Goal: Information Seeking & Learning: Learn about a topic

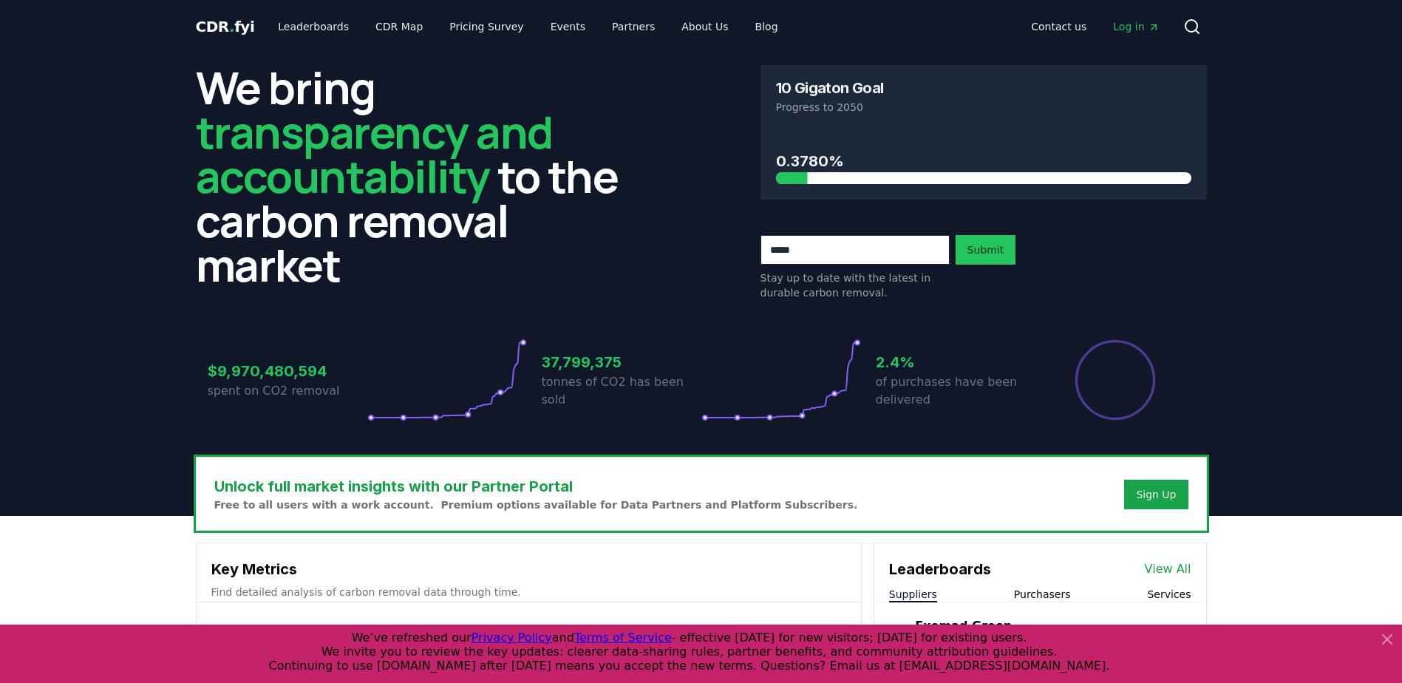
click at [619, 422] on div "$9,970,480,594 spent on CO2 removal 37,799,375 tonnes of CO2 has been sold 2.4%…" at bounding box center [701, 371] width 1011 height 124
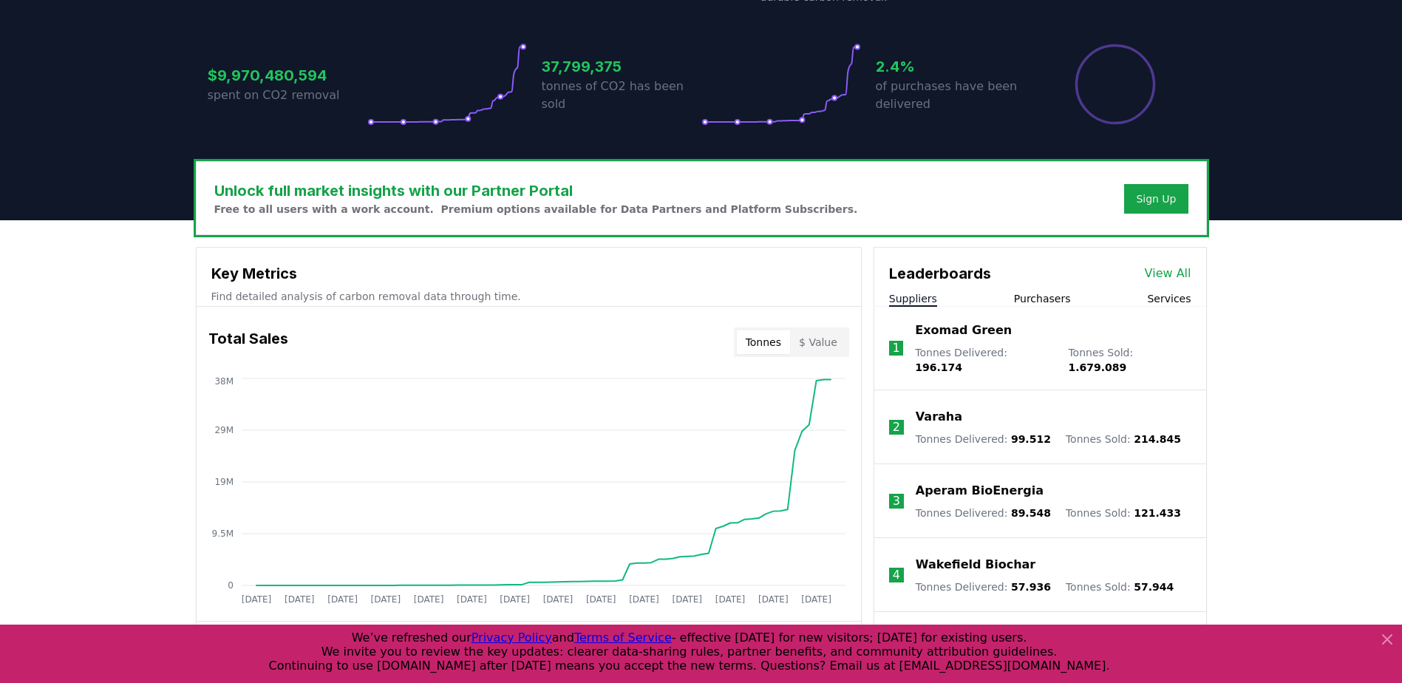
scroll to position [443, 0]
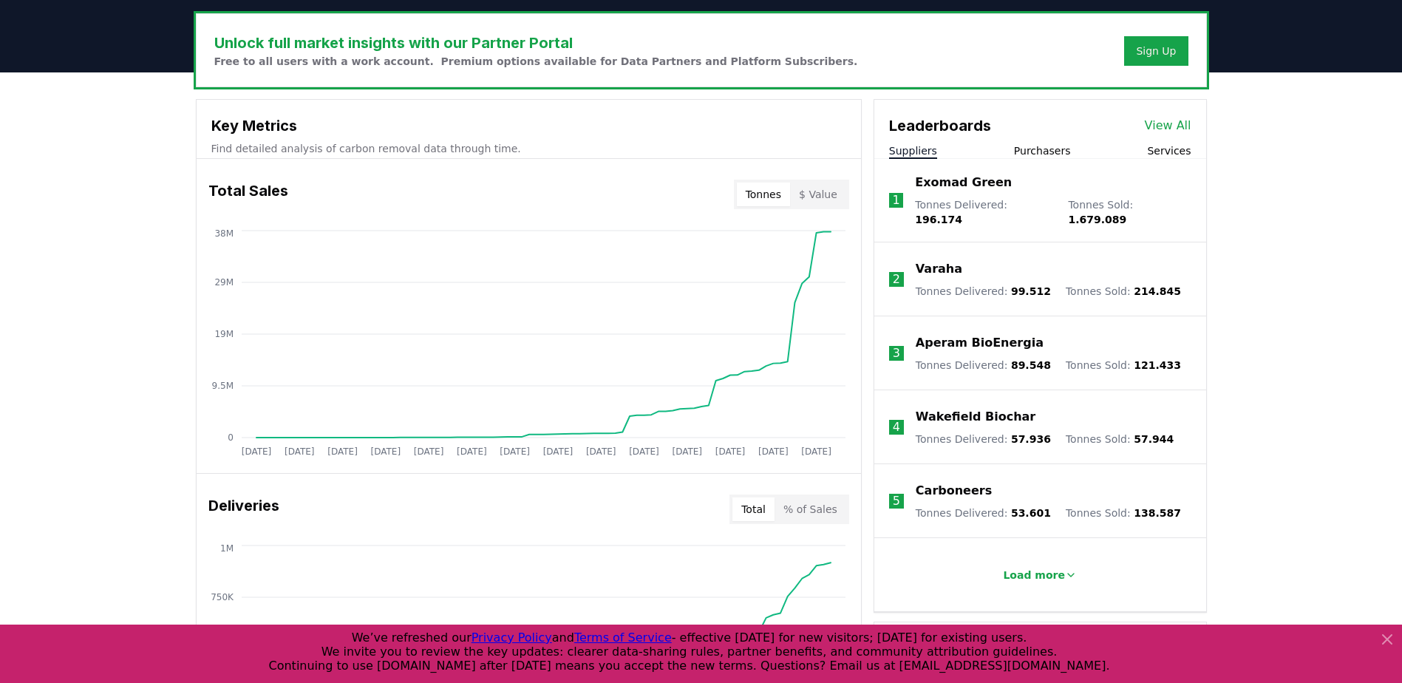
click at [943, 187] on p "Exomad Green" at bounding box center [963, 183] width 97 height 18
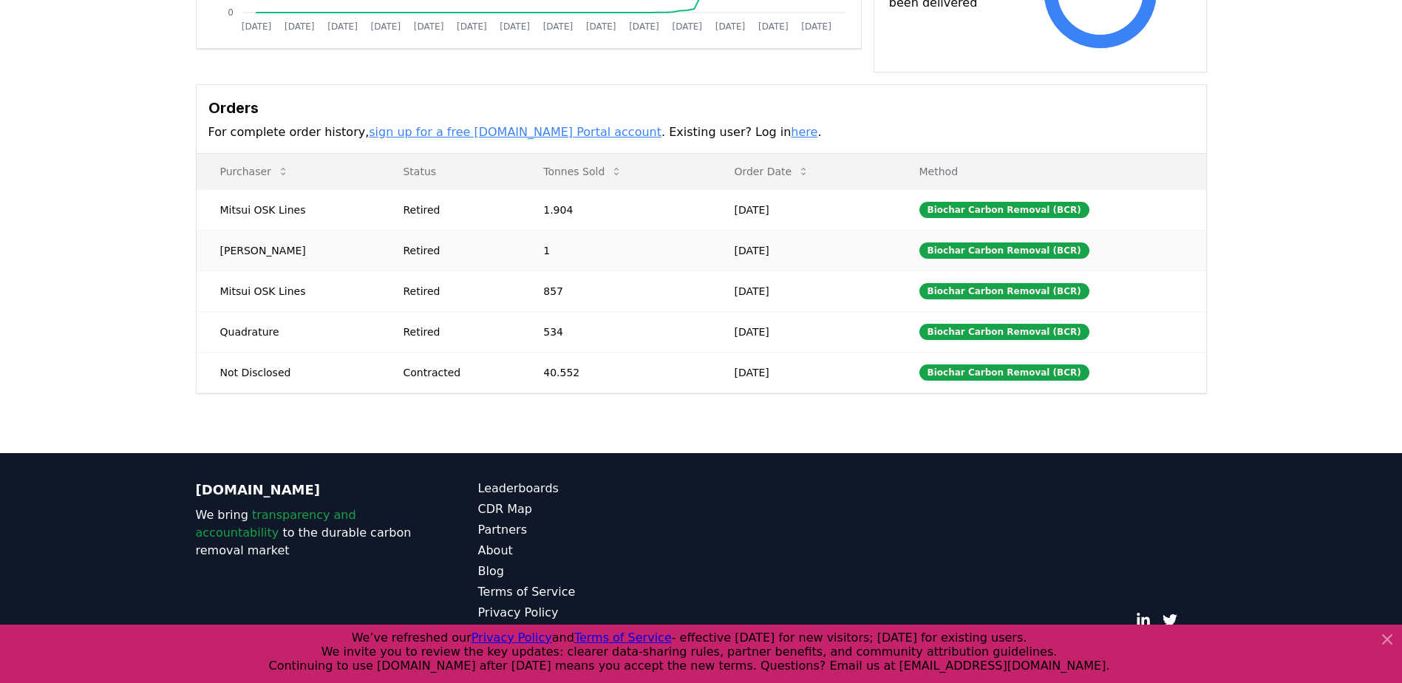
scroll to position [385, 0]
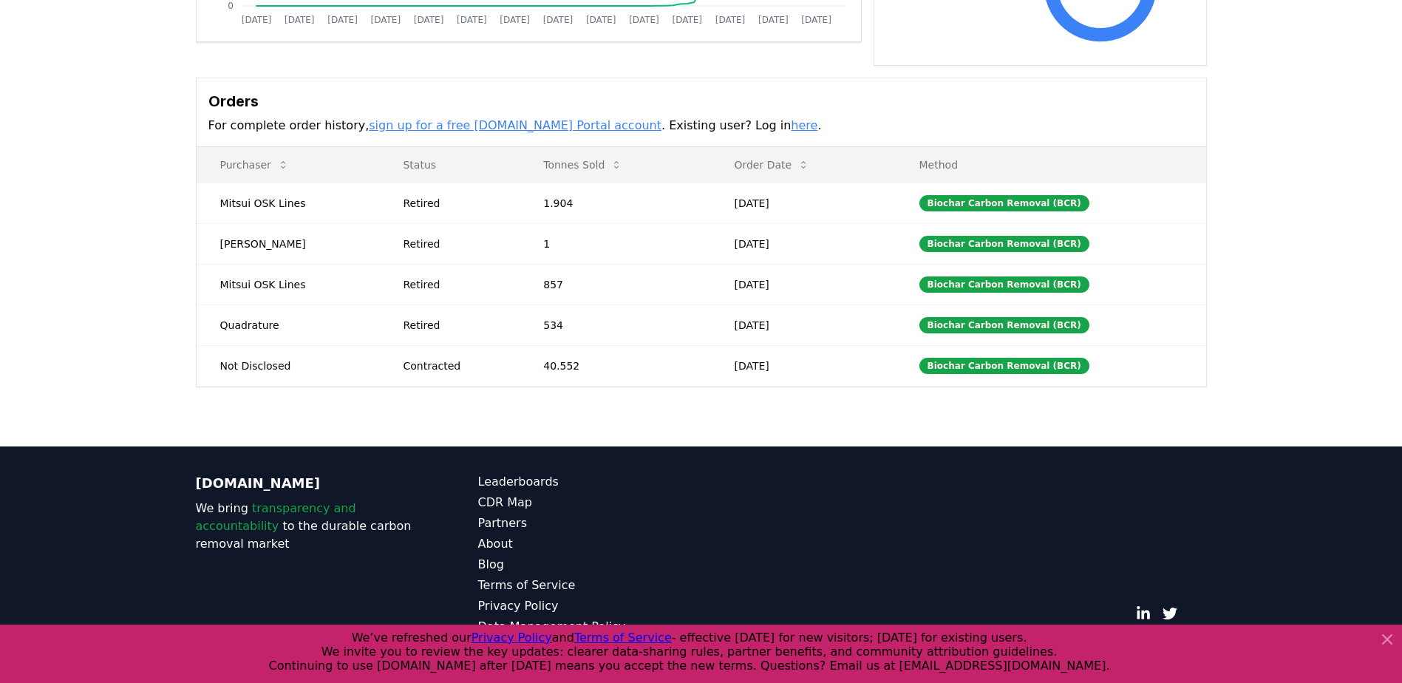
click at [1392, 638] on icon at bounding box center [1387, 639] width 18 height 18
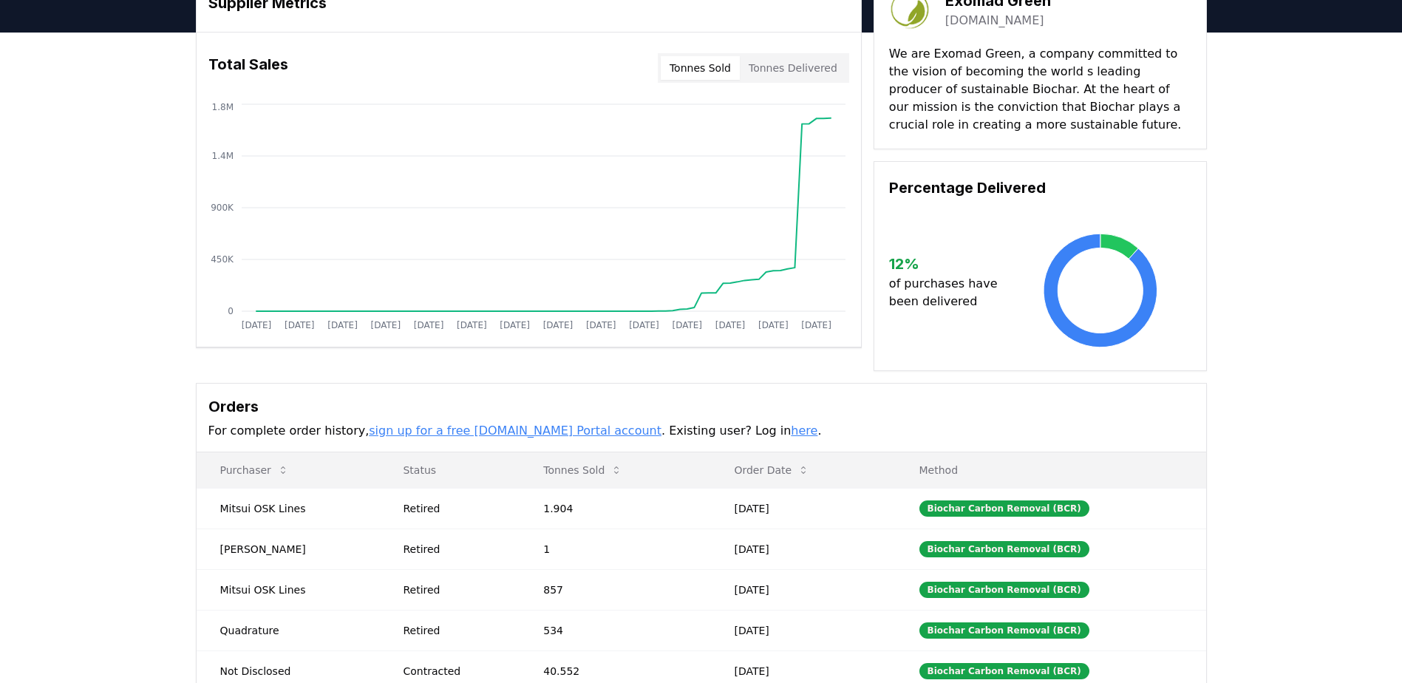
scroll to position [0, 0]
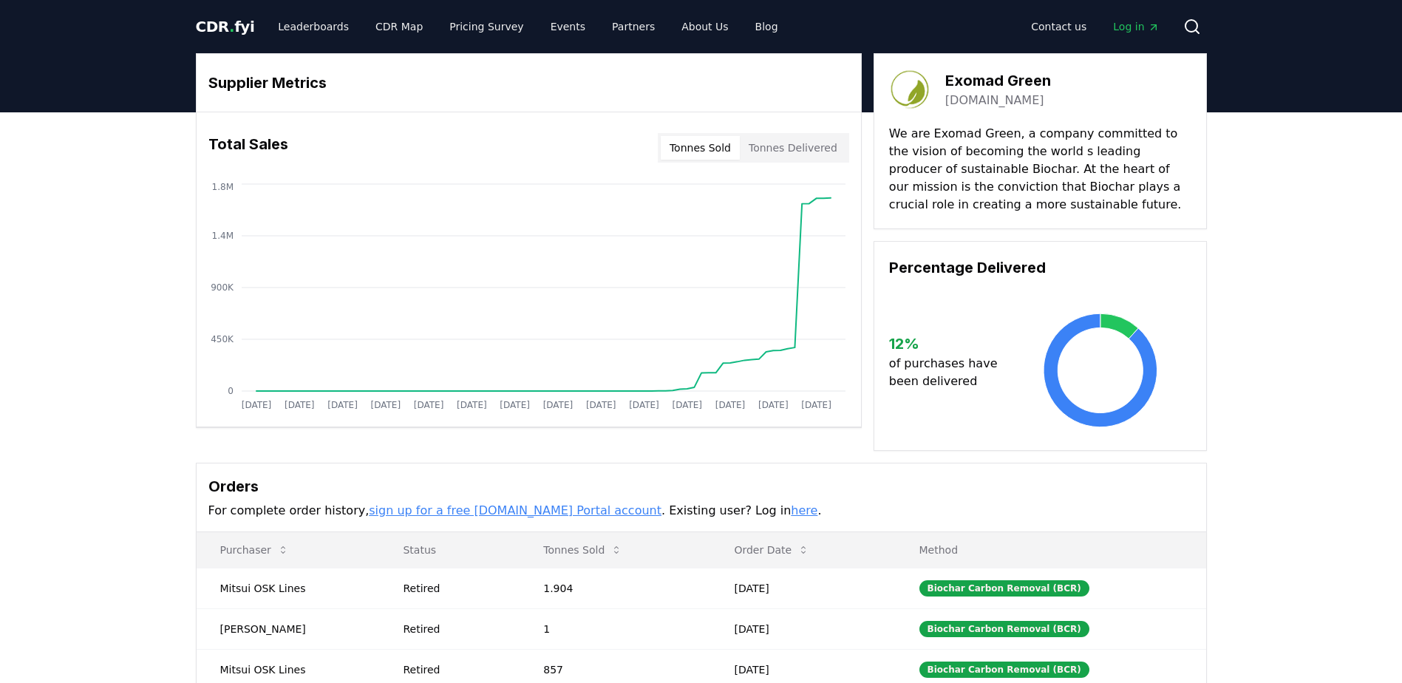
click at [207, 25] on span "CDR . fyi" at bounding box center [225, 27] width 59 height 18
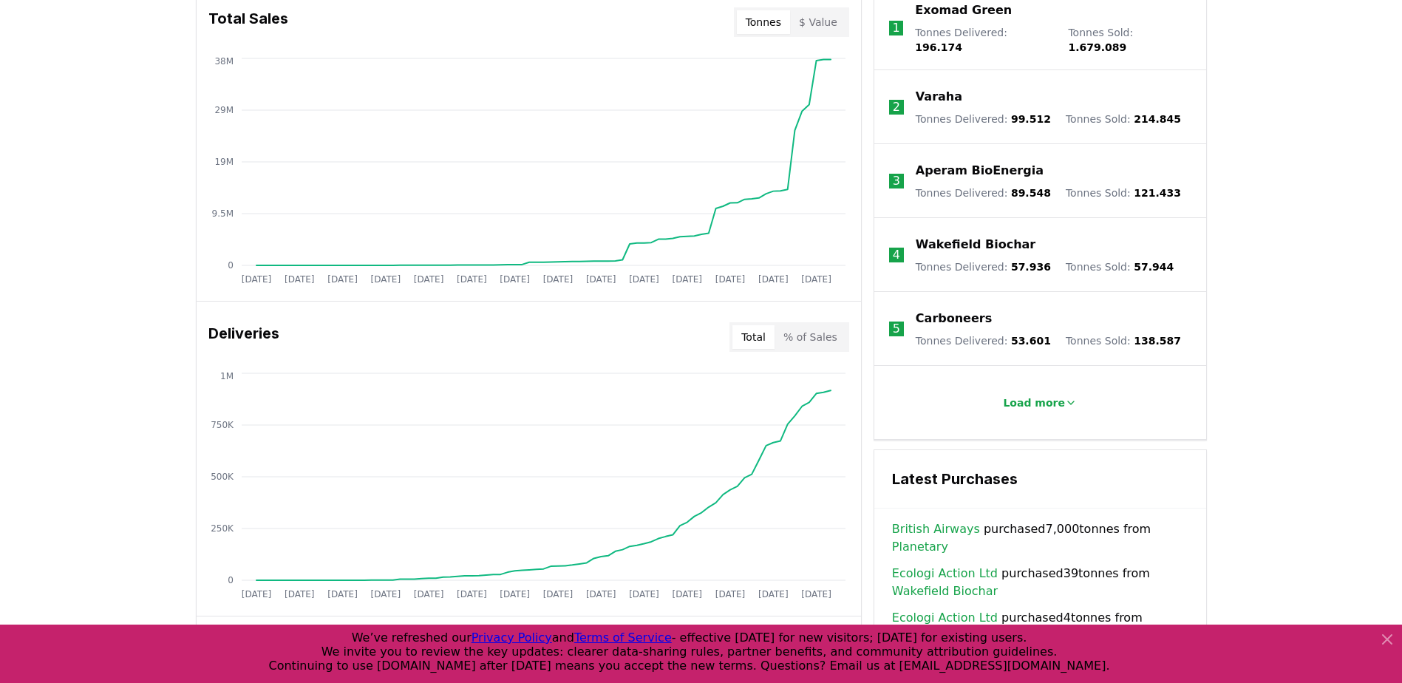
scroll to position [591, 0]
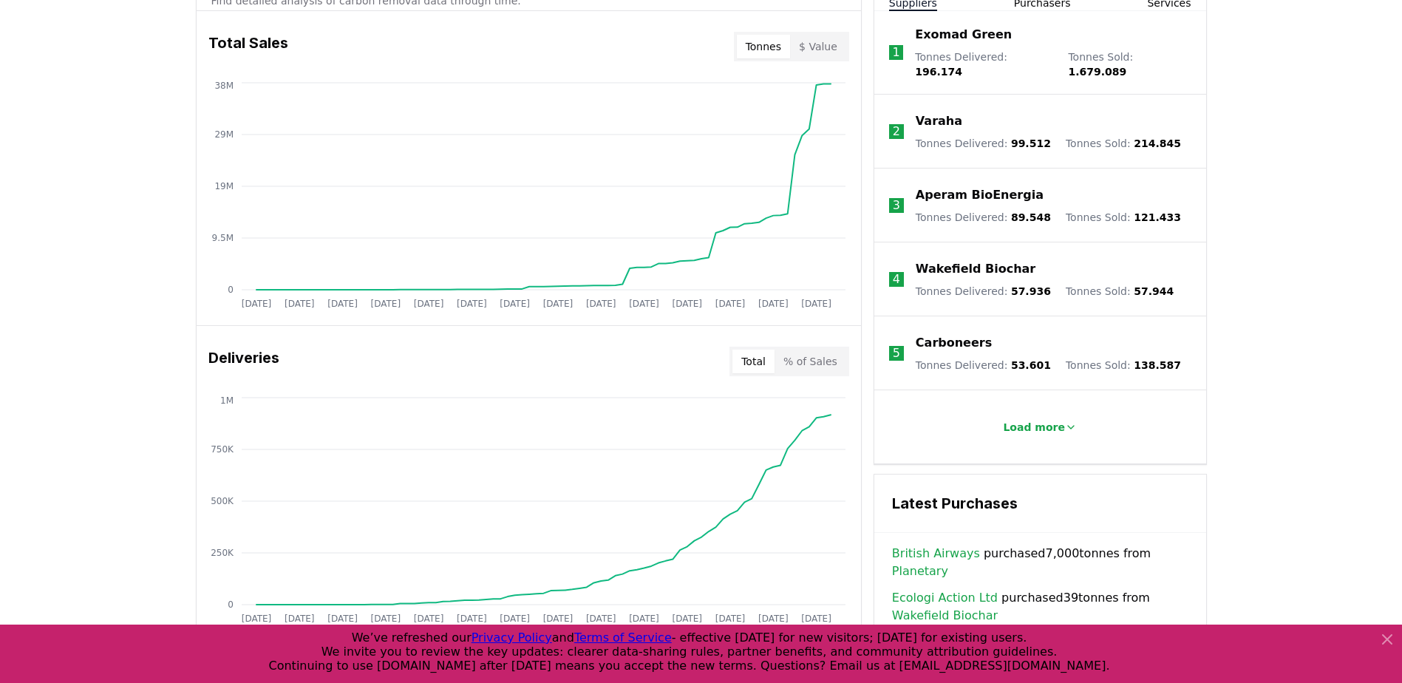
click at [944, 334] on p "Carboneers" at bounding box center [954, 343] width 76 height 18
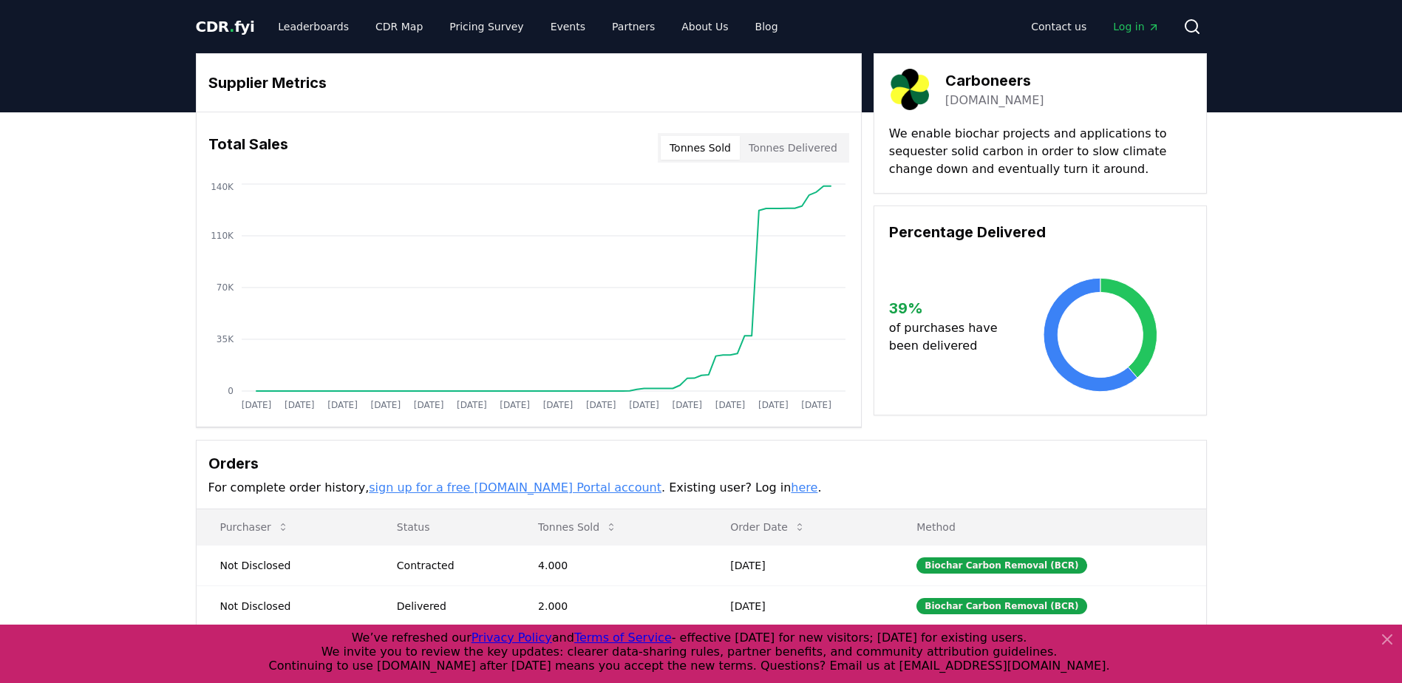
scroll to position [222, 0]
